Goal: Task Accomplishment & Management: Use online tool/utility

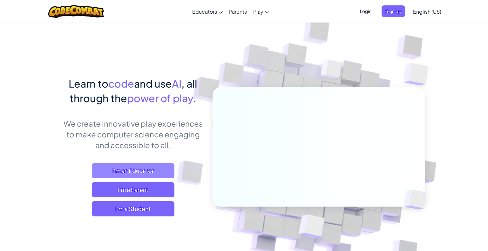
click at [146, 172] on span "I'm an Educator" at bounding box center [133, 170] width 83 height 15
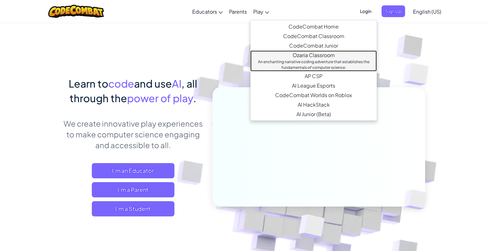
click at [329, 64] on div "An enchanting narrative coding adventure that establishes the fundamentals of c…" at bounding box center [314, 64] width 114 height 11
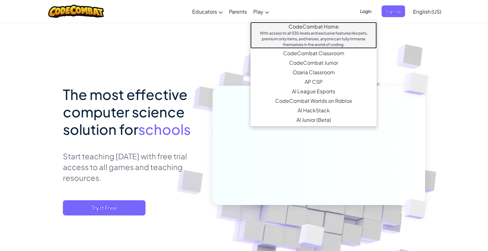
click at [293, 28] on link "CodeCombat Home With access to all 530 levels and exclusive features like pets,…" at bounding box center [313, 35] width 127 height 27
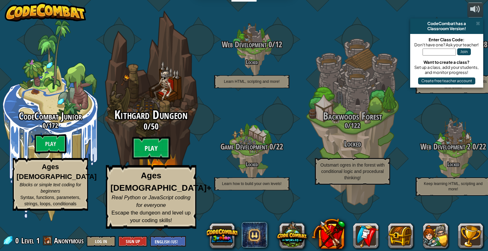
click at [149, 160] on btn "Play" at bounding box center [151, 148] width 38 height 23
click at [159, 159] on btn "Play" at bounding box center [151, 148] width 38 height 23
click at [149, 160] on btn "Play" at bounding box center [151, 148] width 38 height 23
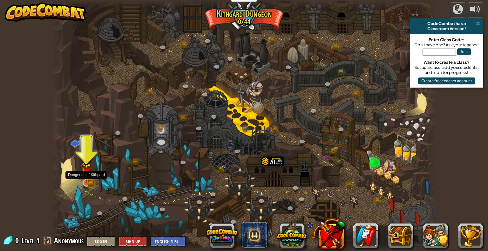
click at [84, 174] on img at bounding box center [87, 173] width 6 height 6
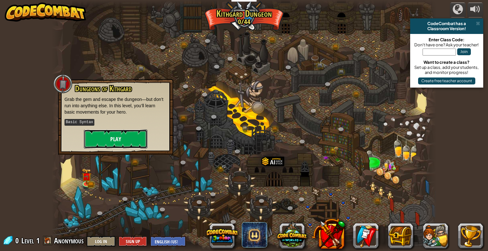
click at [120, 142] on button "Play" at bounding box center [116, 139] width 64 height 19
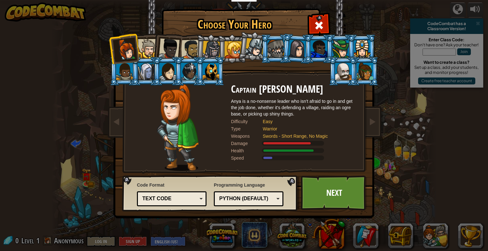
click at [190, 201] on div "Text code" at bounding box center [169, 198] width 55 height 7
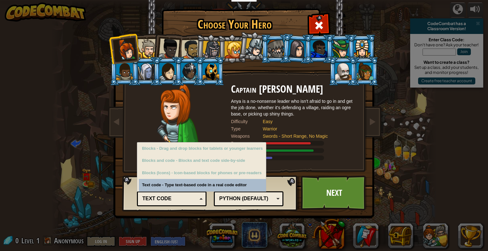
click at [194, 188] on div "Text code - Type text-based code in a real code editor" at bounding box center [202, 185] width 127 height 12
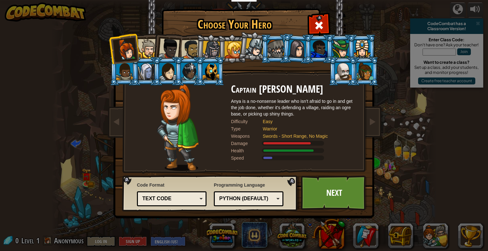
click at [258, 196] on div "Python (Default)" at bounding box center [246, 198] width 55 height 7
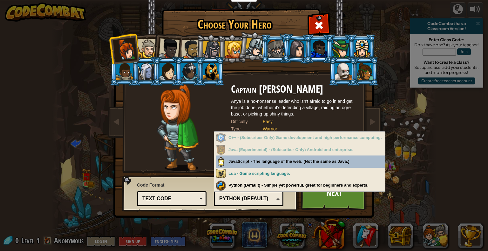
click at [258, 196] on div "Python (Default)" at bounding box center [246, 198] width 55 height 7
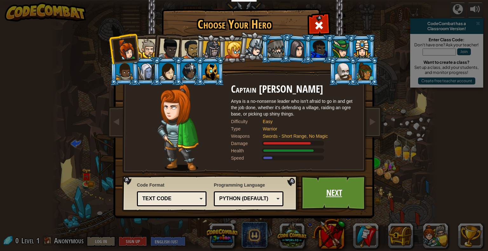
click at [312, 191] on link "Next" at bounding box center [334, 193] width 66 height 35
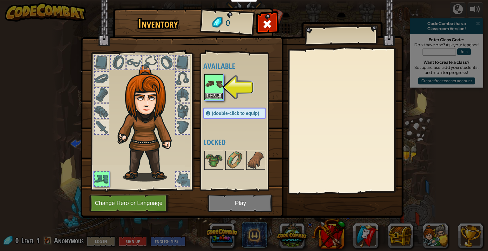
click at [217, 85] on img at bounding box center [214, 84] width 18 height 18
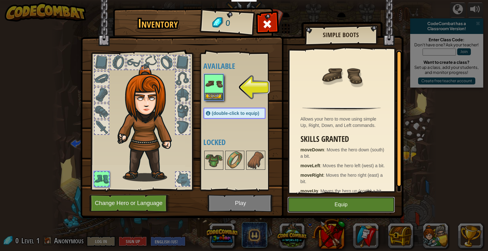
click at [326, 205] on button "Equip" at bounding box center [341, 205] width 107 height 16
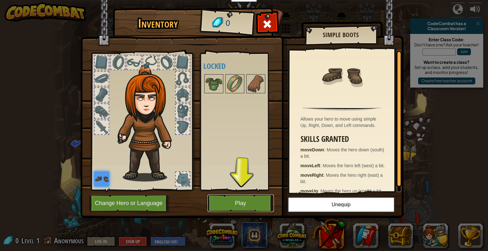
click at [228, 206] on button "Play" at bounding box center [241, 203] width 66 height 17
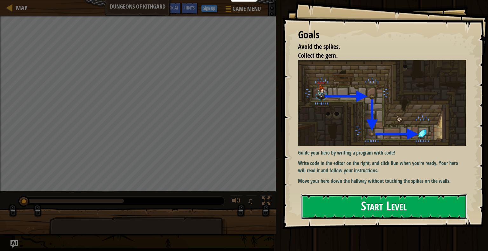
click at [386, 210] on button "Start Level" at bounding box center [384, 207] width 166 height 25
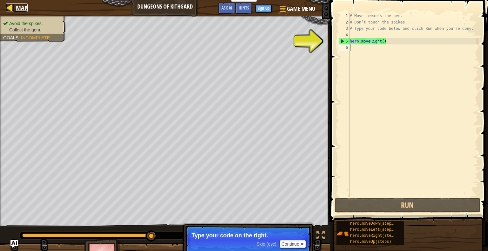
click at [12, 10] on div at bounding box center [10, 7] width 8 height 8
